Goal: Find contact information: Find contact information

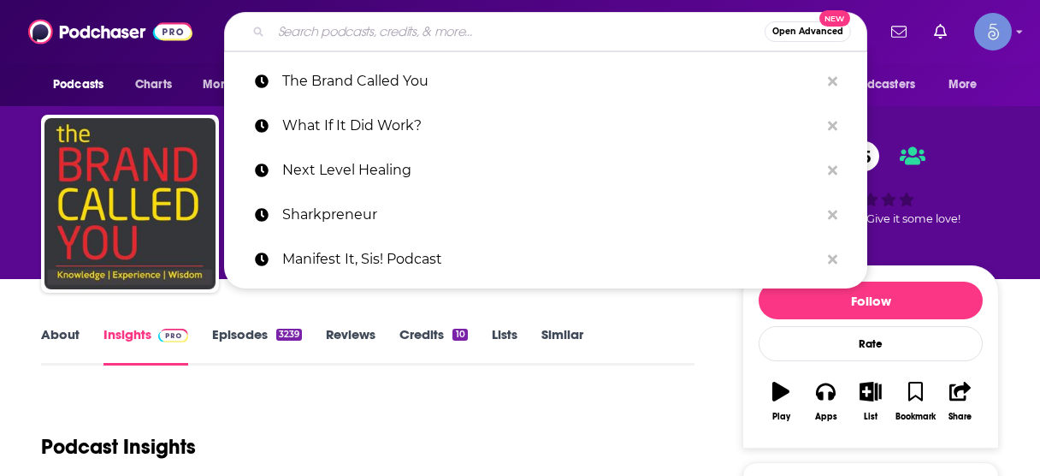
scroll to position [137, 0]
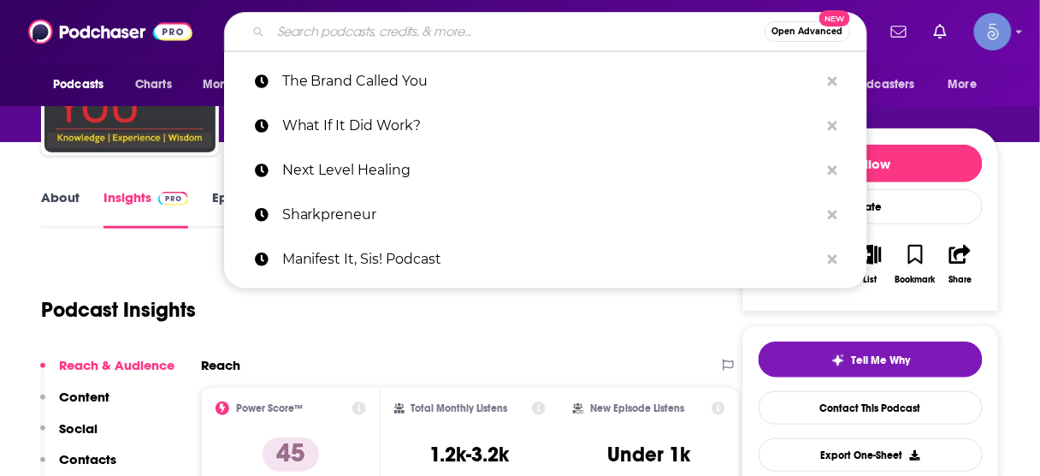
type input "Inspiring Innovation: Leaders in Manufacturing"
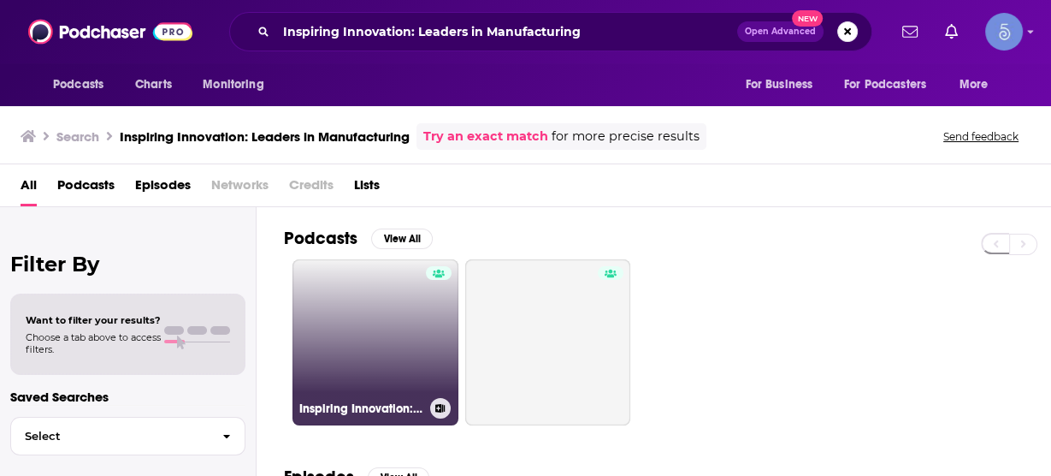
click at [399, 325] on link "Inspiring Innovation: Leaders in Manufacturing" at bounding box center [376, 342] width 166 height 166
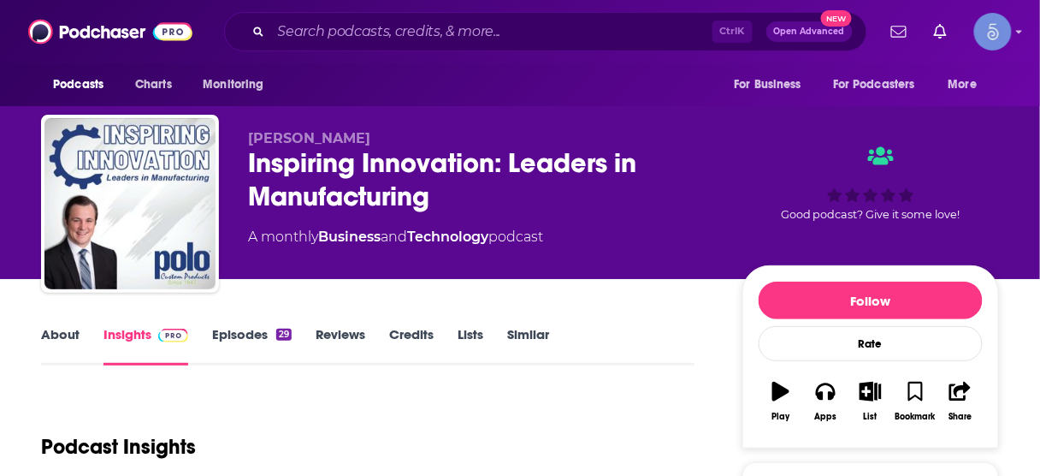
scroll to position [274, 0]
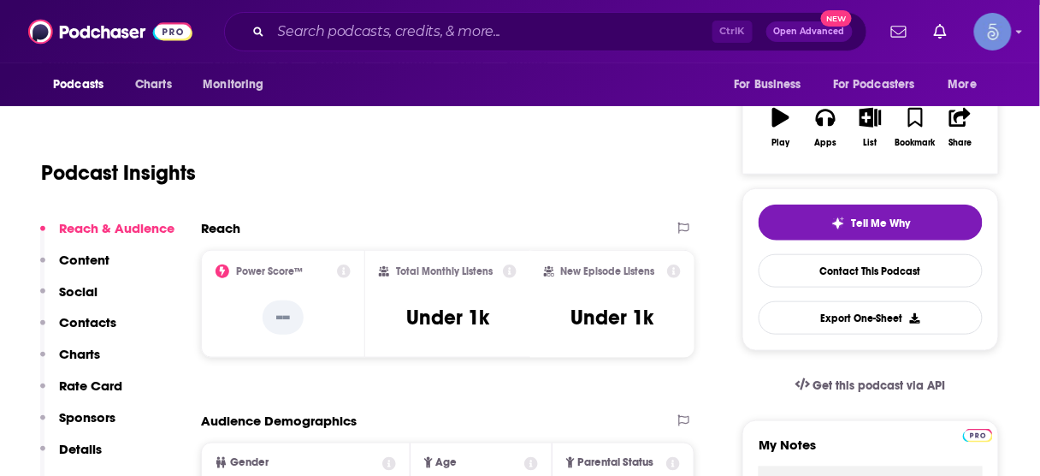
click at [101, 325] on p "Contacts" at bounding box center [87, 322] width 57 height 16
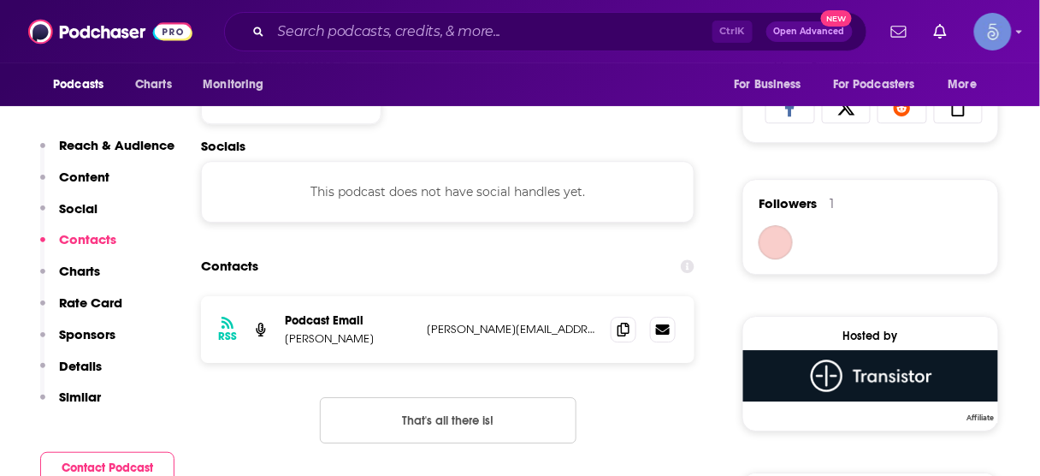
scroll to position [1146, 0]
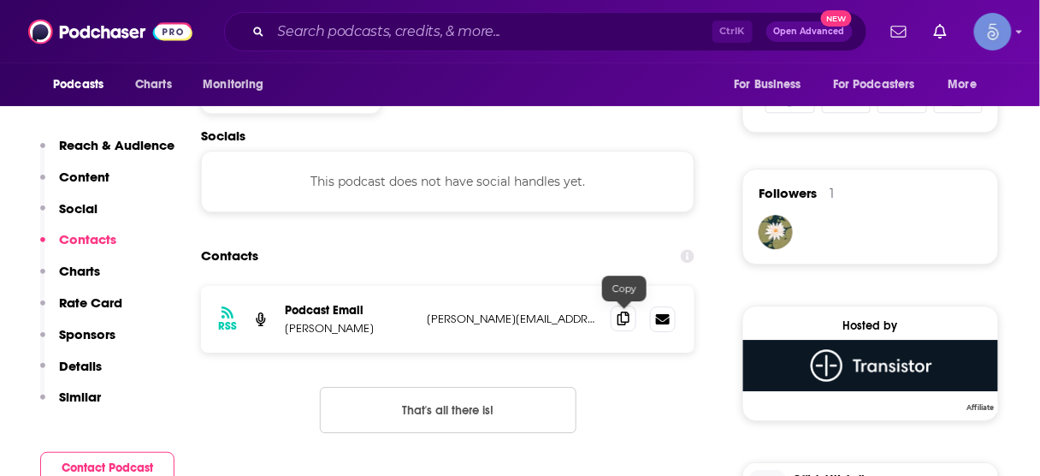
click at [624, 323] on icon at bounding box center [624, 318] width 12 height 14
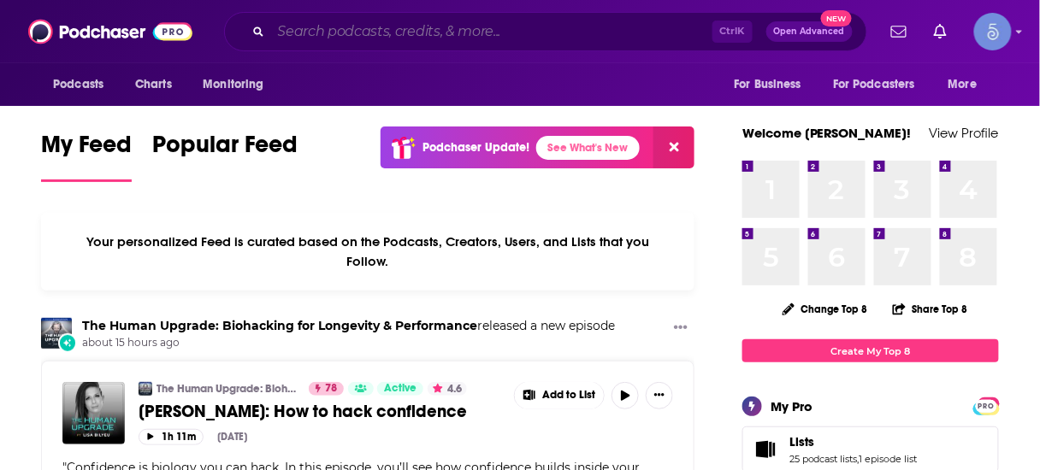
click at [392, 38] on input "Search podcasts, credits, & more..." at bounding box center [491, 31] width 441 height 27
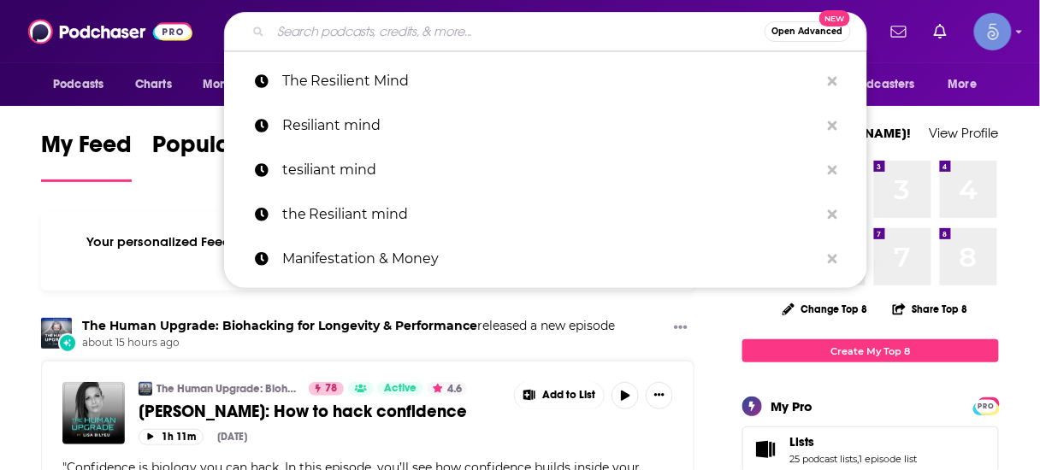
paste input "Manufacturing Unscripted"
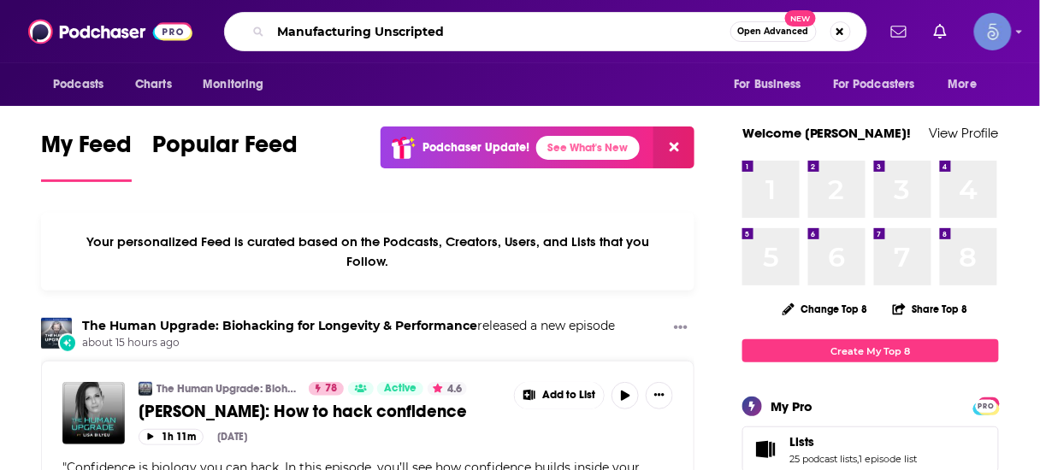
type input "Manufacturing Unscripted"
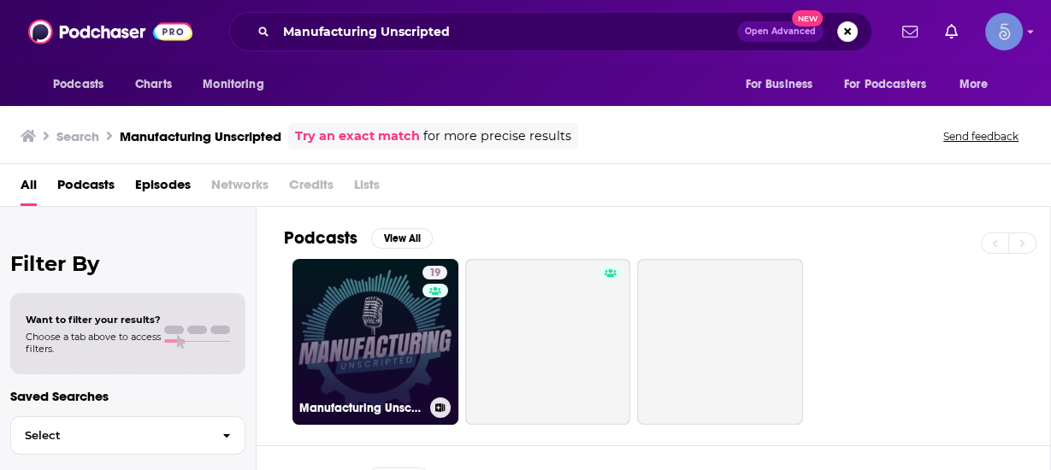
click at [393, 322] on link "19 Manufacturing Unscripted" at bounding box center [376, 342] width 166 height 166
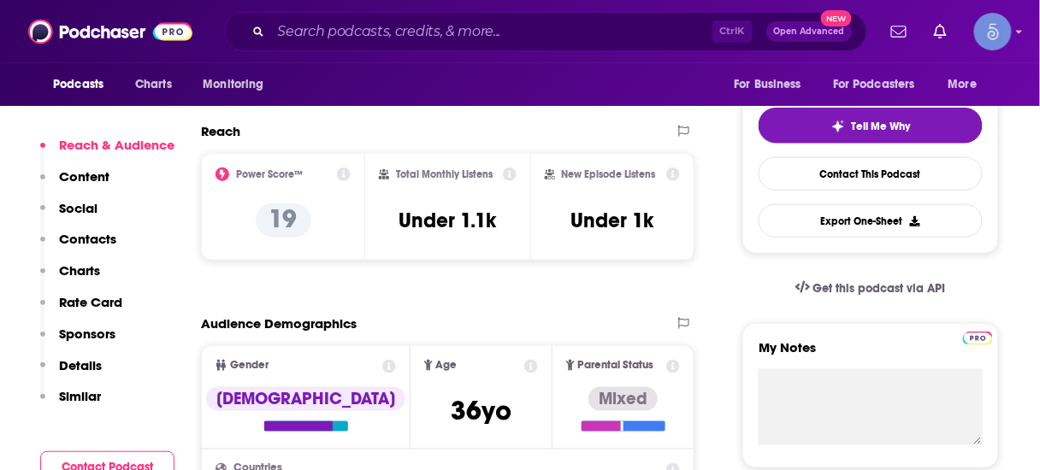
scroll to position [411, 0]
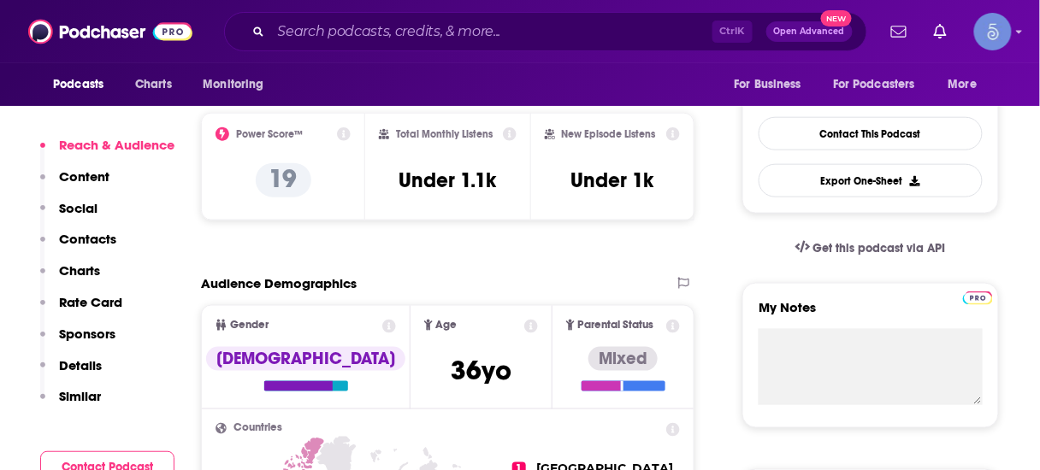
click at [103, 237] on p "Contacts" at bounding box center [87, 239] width 57 height 16
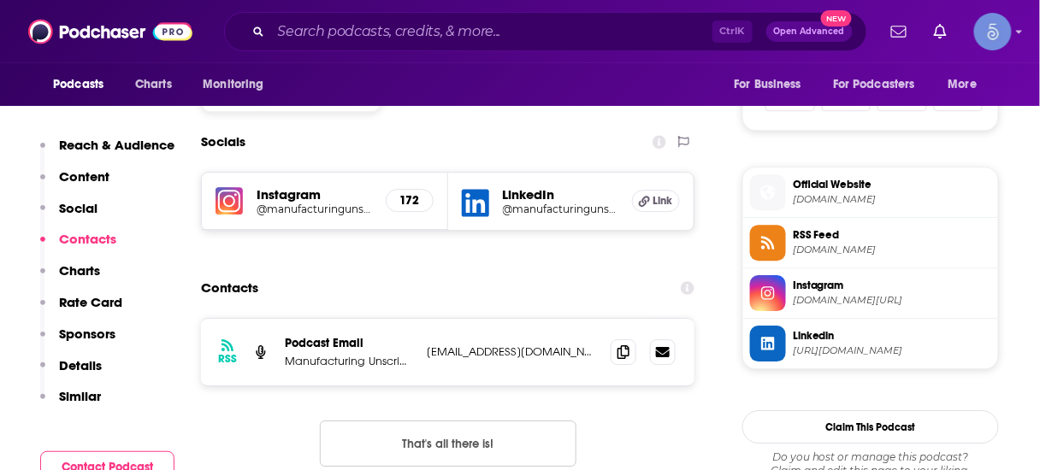
scroll to position [1179, 0]
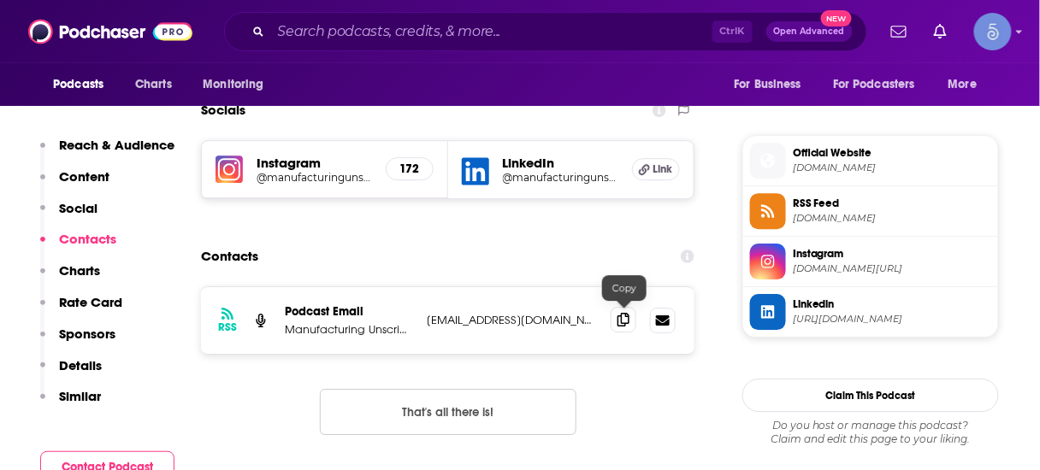
click at [623, 317] on icon at bounding box center [624, 320] width 12 height 14
